Goal: Check status: Check status

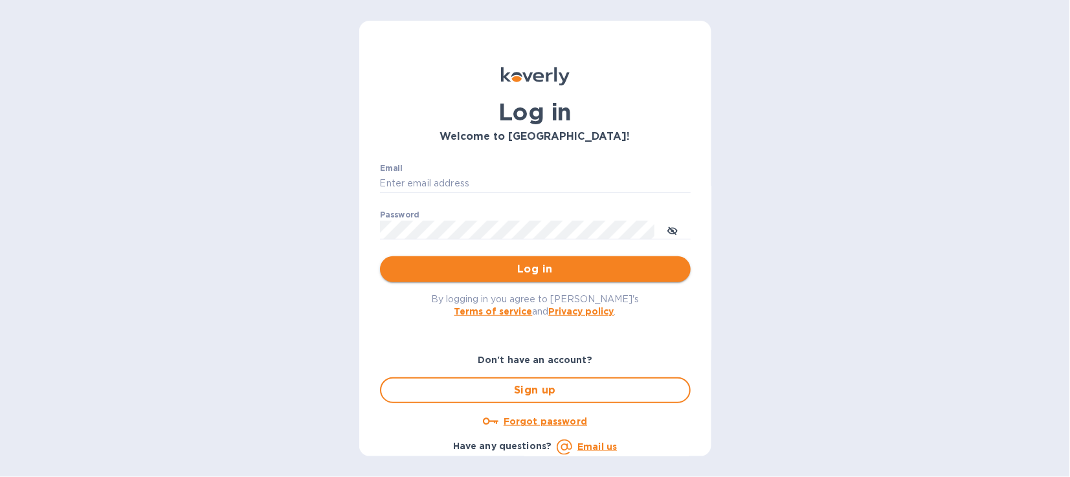
type input "ar@cslexp.com"
click at [505, 259] on button "Log in" at bounding box center [535, 269] width 311 height 26
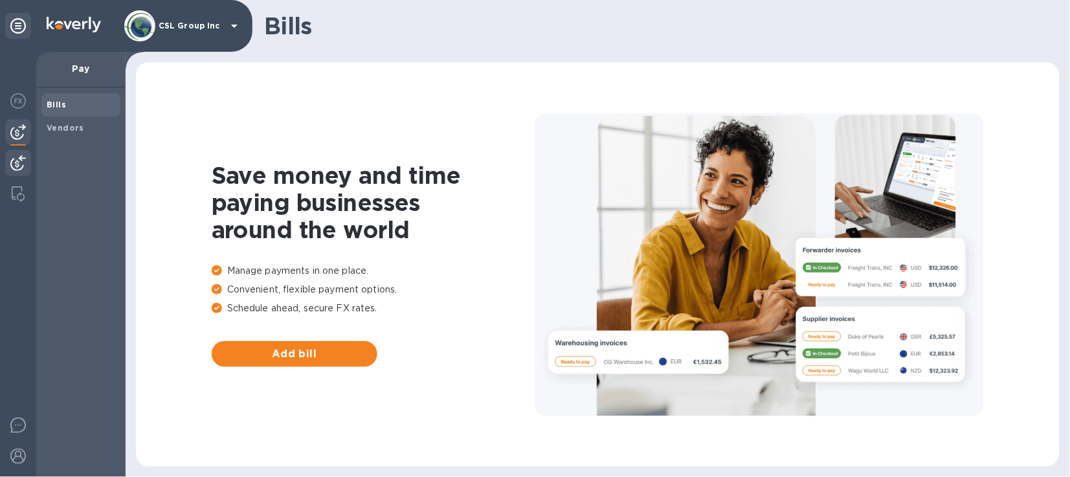
click at [23, 159] on img at bounding box center [18, 163] width 16 height 16
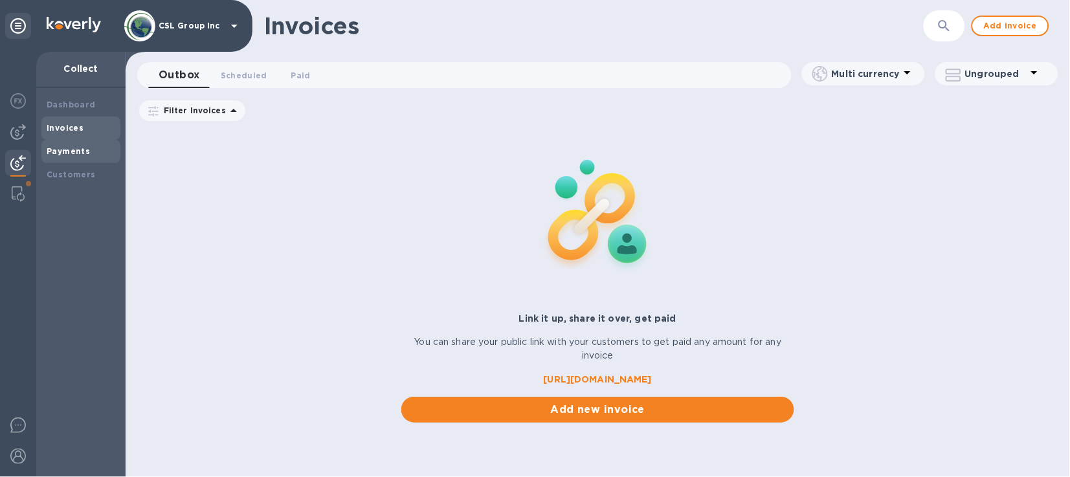
click at [67, 151] on b "Payments" at bounding box center [68, 151] width 43 height 10
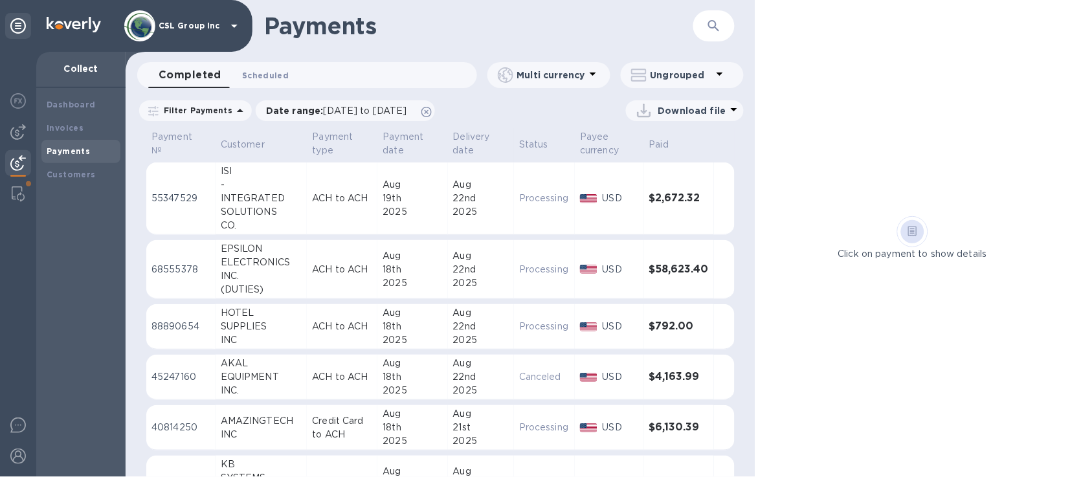
click at [265, 76] on span "Scheduled 0" at bounding box center [265, 76] width 47 height 14
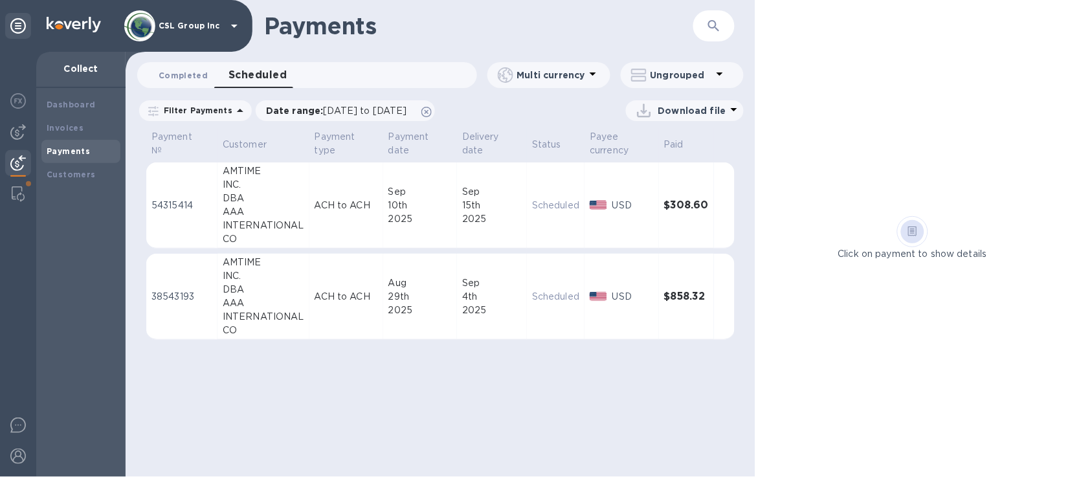
click at [188, 78] on span "Completed 0" at bounding box center [183, 76] width 49 height 14
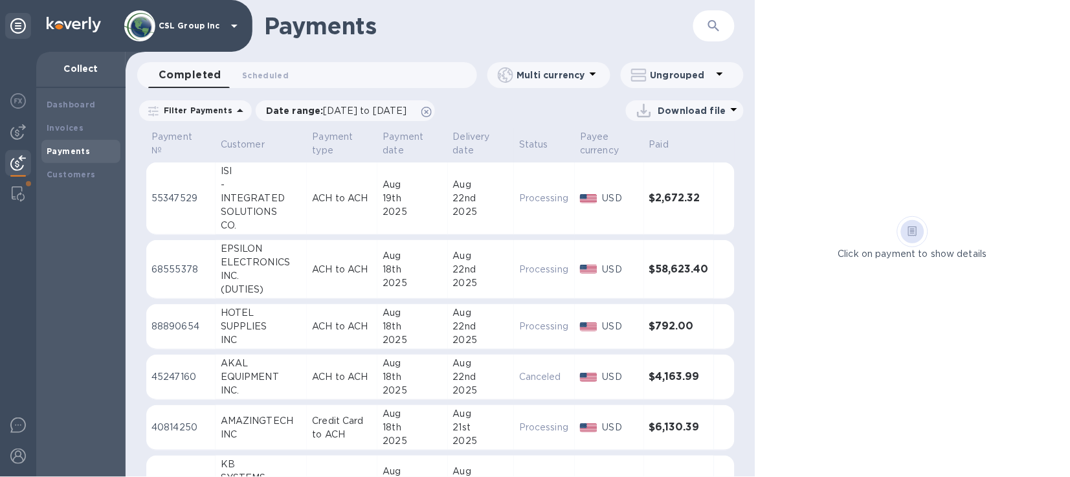
scroll to position [161, 0]
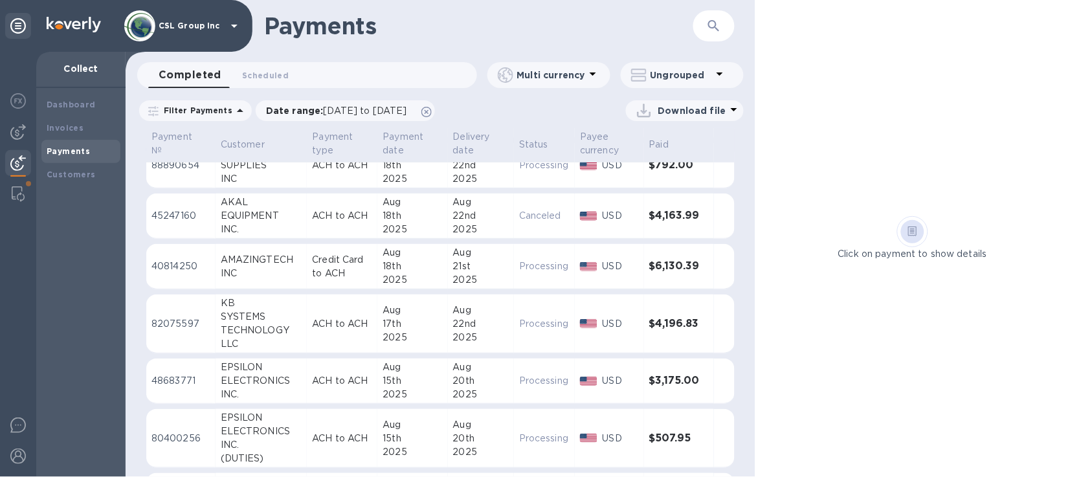
click at [289, 335] on div "TECHNOLOGY" at bounding box center [262, 331] width 82 height 14
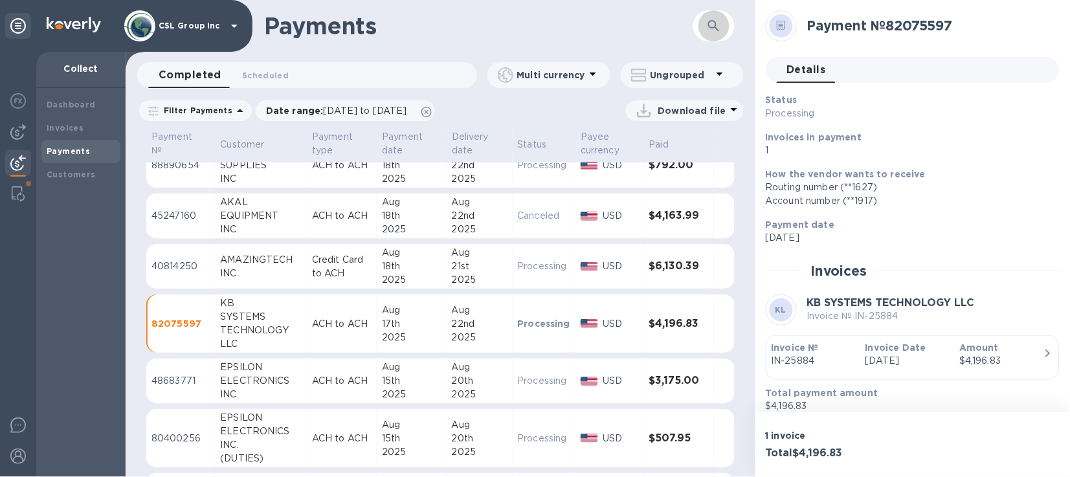
click at [704, 27] on button "button" at bounding box center [714, 25] width 31 height 31
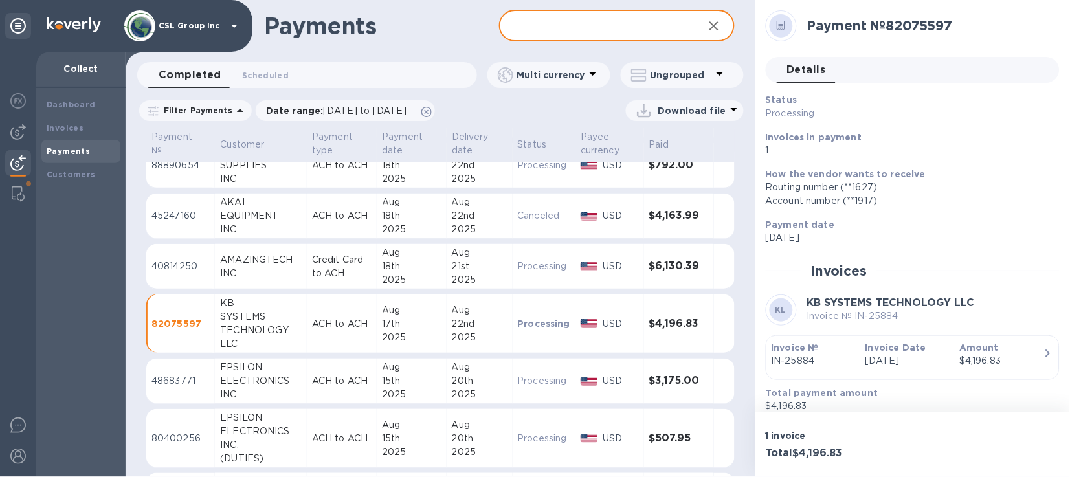
click at [631, 30] on input "text" at bounding box center [596, 26] width 194 height 32
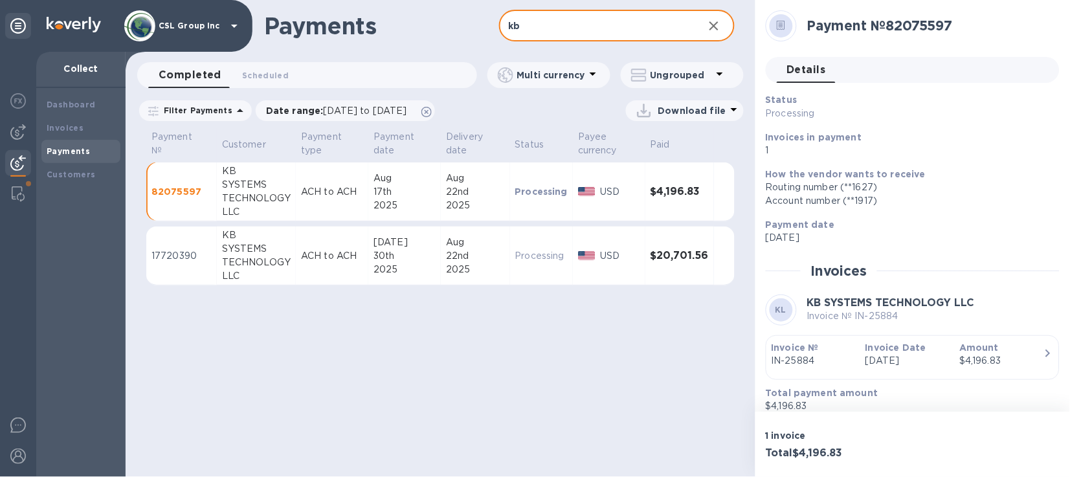
type input "kb"
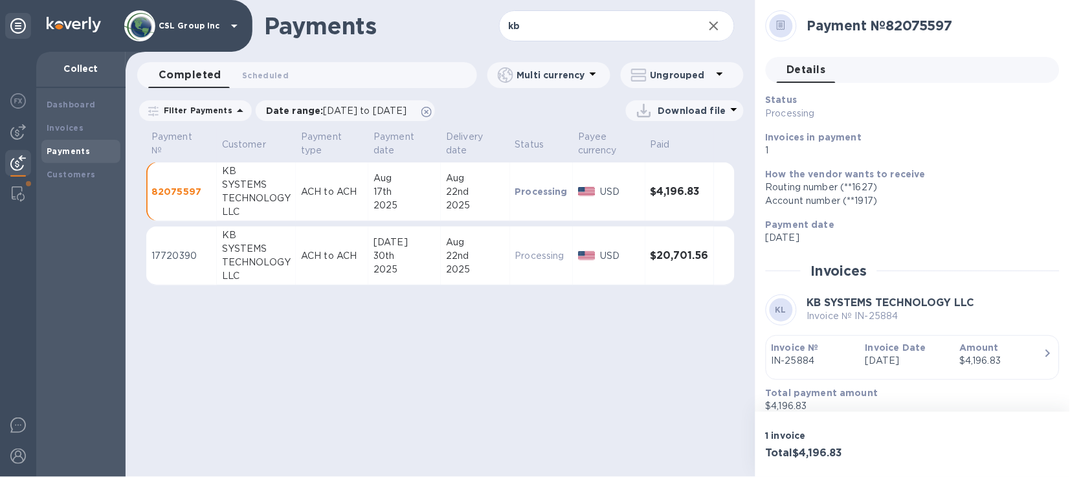
click at [564, 379] on div "Payments kb ​ Completed 0 Scheduled 0 Multi currency Ungrouped Filter Payments …" at bounding box center [441, 238] width 630 height 477
click at [557, 372] on div "Payments kb ​ Completed 0 Scheduled 0 Multi currency Ungrouped Filter Payments …" at bounding box center [441, 238] width 630 height 477
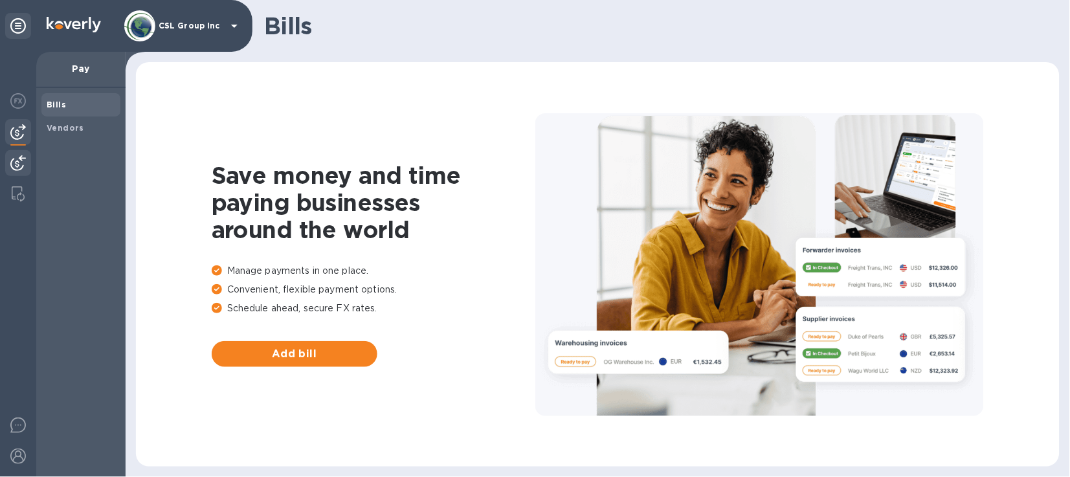
click at [21, 168] on img at bounding box center [18, 163] width 16 height 16
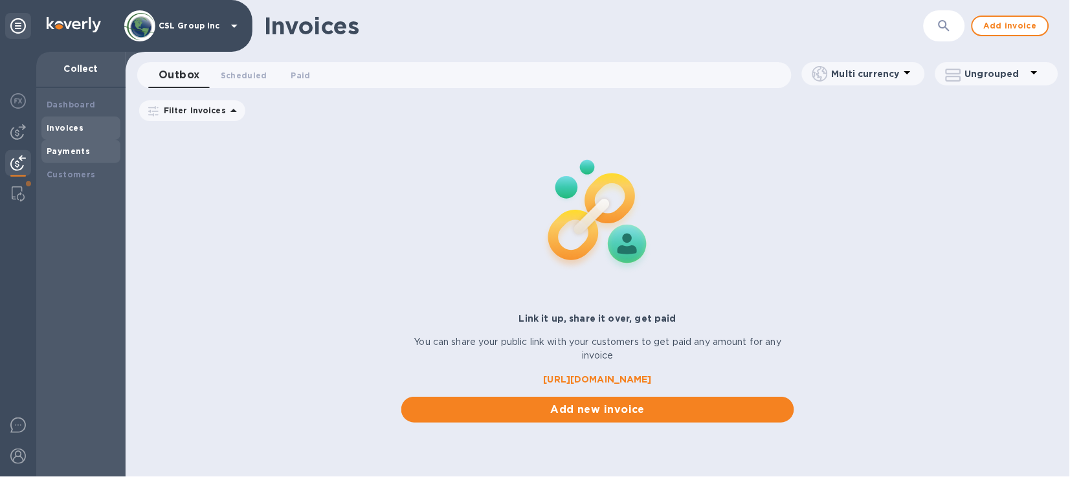
click at [62, 152] on b "Payments" at bounding box center [68, 151] width 43 height 10
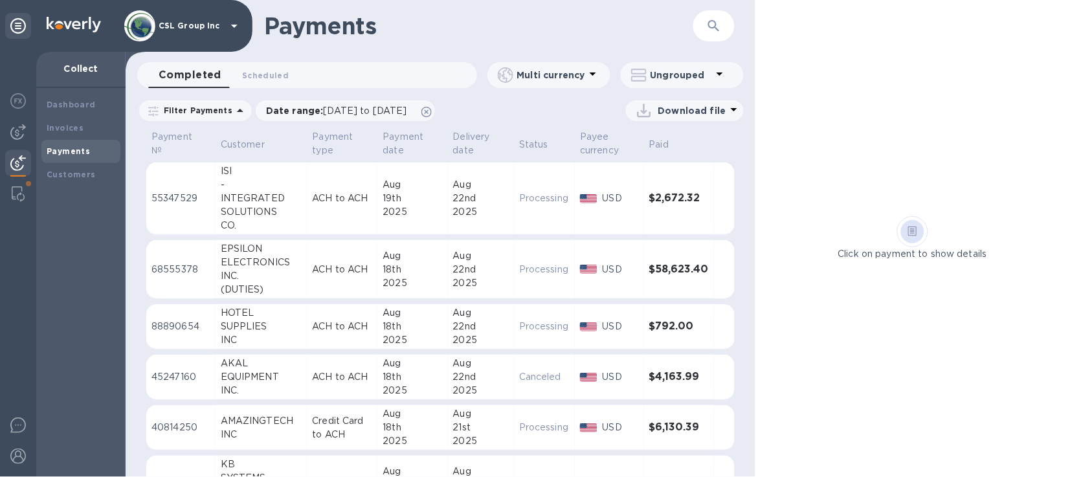
click at [414, 321] on div "18th" at bounding box center [413, 327] width 60 height 14
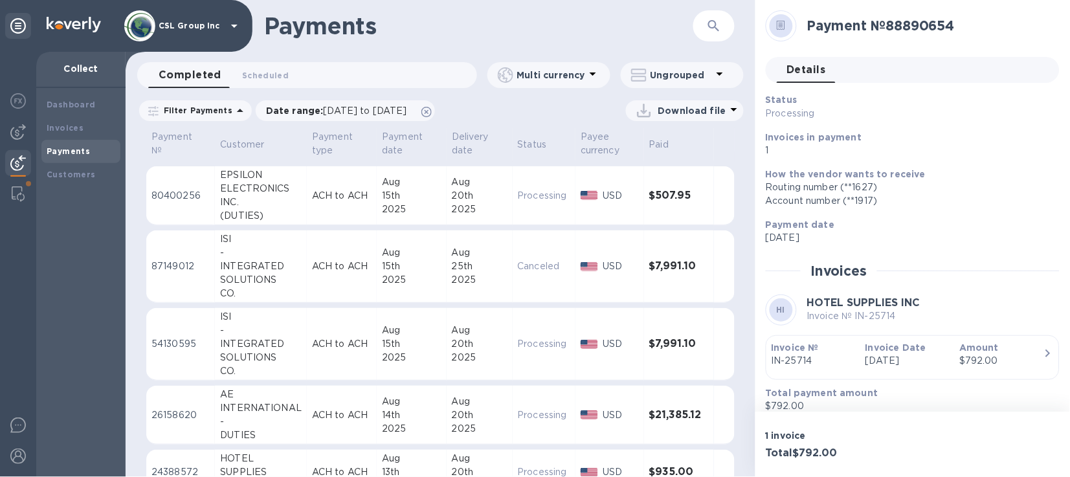
scroll to position [485, 0]
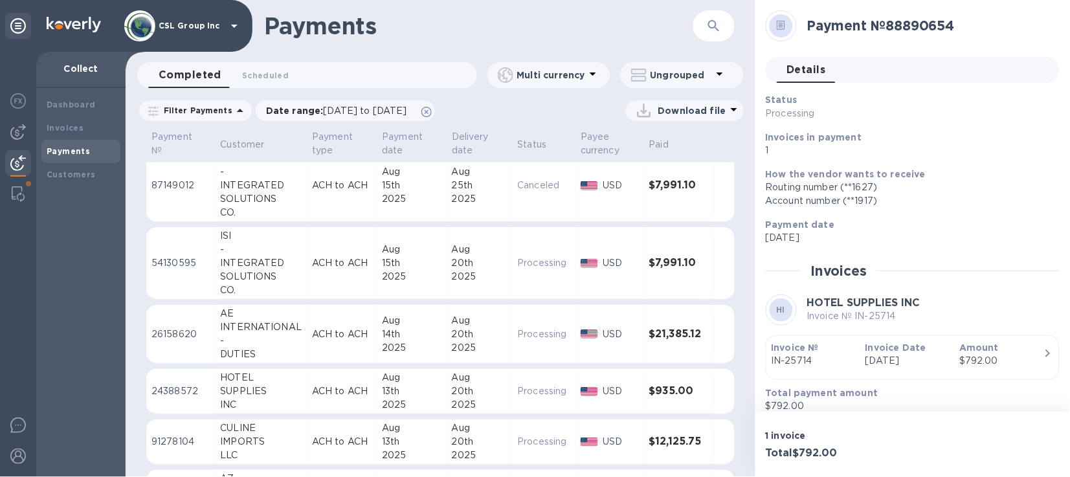
click at [382, 387] on div "13th" at bounding box center [412, 392] width 60 height 14
